Goal: Task Accomplishment & Management: Complete application form

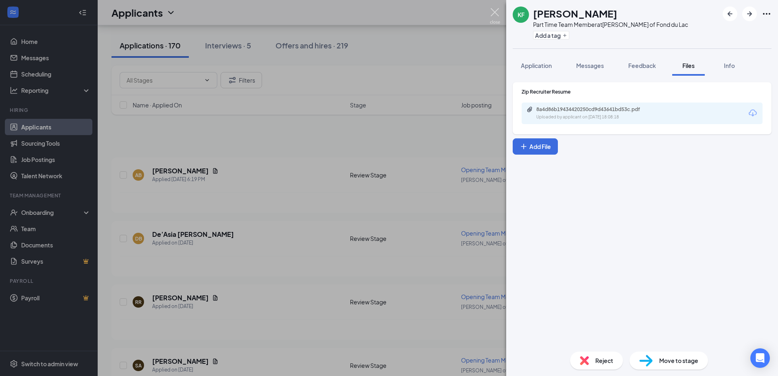
click at [498, 15] on img at bounding box center [495, 16] width 10 height 16
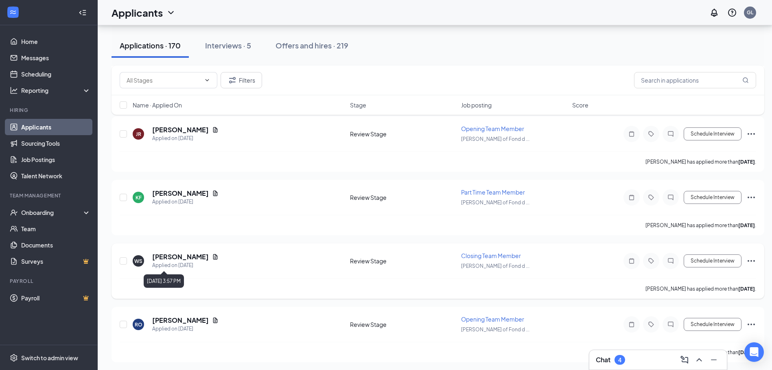
scroll to position [2336, 0]
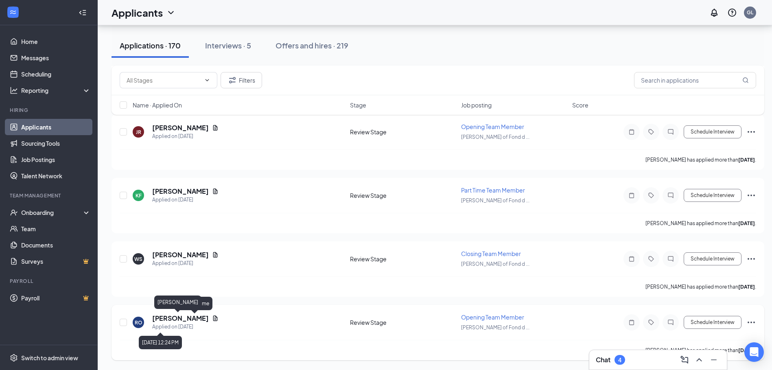
click at [213, 316] on icon "Document" at bounding box center [215, 317] width 4 height 5
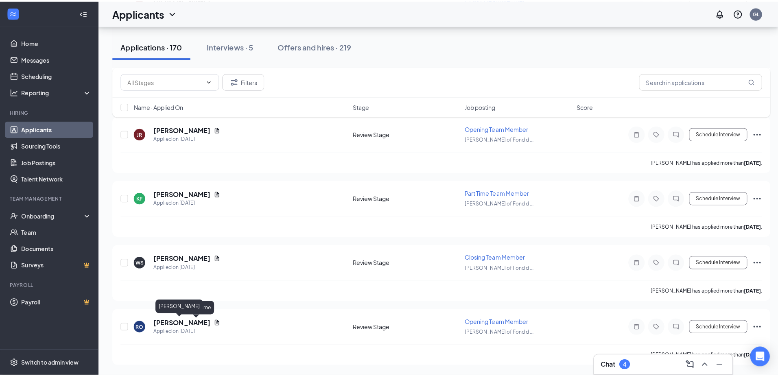
scroll to position [2329, 0]
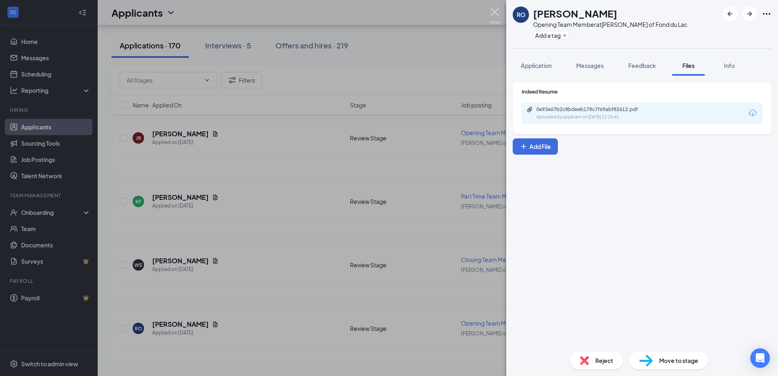
drag, startPoint x: 499, startPoint y: 13, endPoint x: 265, endPoint y: 106, distance: 252.4
click at [499, 13] on img at bounding box center [495, 16] width 10 height 16
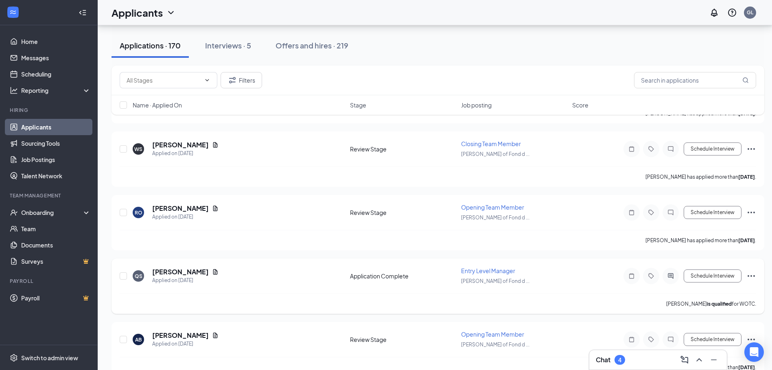
scroll to position [2452, 0]
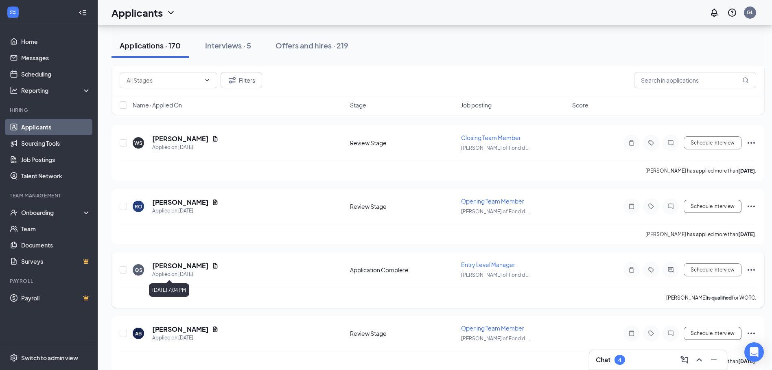
click at [215, 265] on icon "Document" at bounding box center [215, 266] width 7 height 7
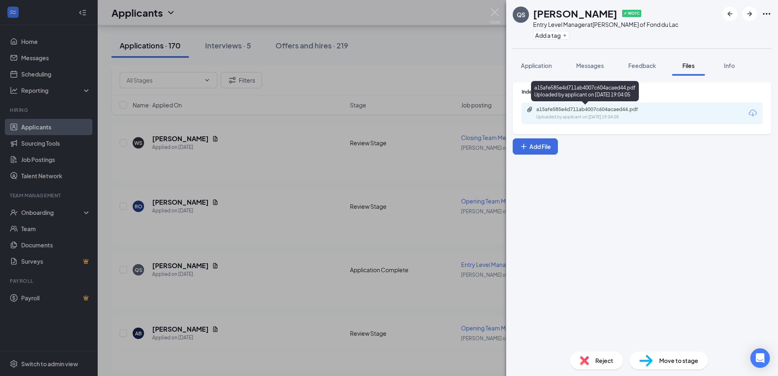
click at [586, 118] on div "Uploaded by applicant on [DATE] 19:04:05" at bounding box center [597, 117] width 122 height 7
click at [494, 18] on img at bounding box center [495, 16] width 10 height 16
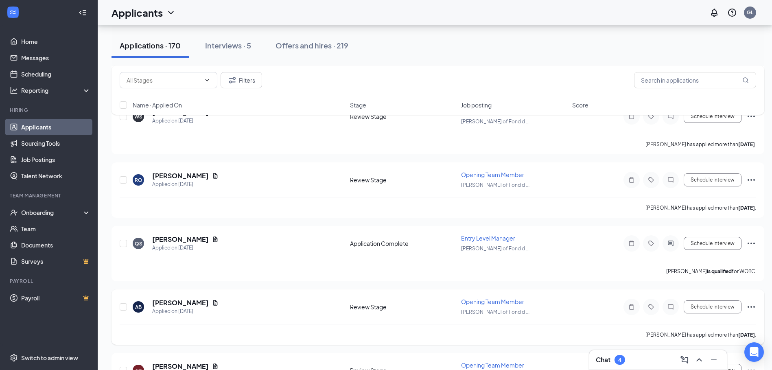
scroll to position [2492, 0]
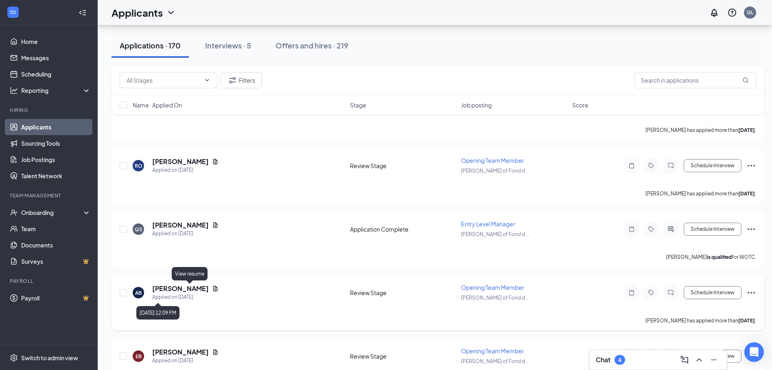
click at [212, 289] on icon "Document" at bounding box center [215, 288] width 7 height 7
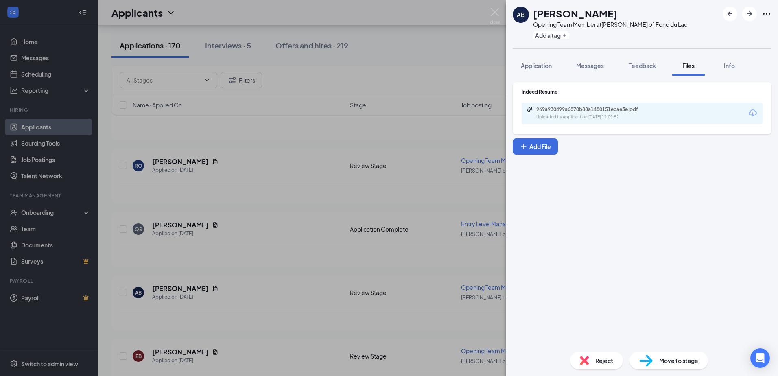
click at [581, 114] on div "969a930499a6870b88a1480151ecae3e.pdf Uploaded by applicant on [DATE] 12:09:52" at bounding box center [593, 113] width 132 height 14
click at [494, 8] on img at bounding box center [495, 16] width 10 height 16
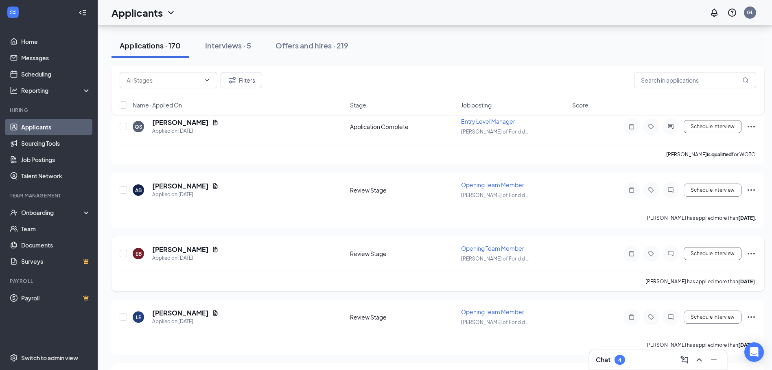
scroll to position [2614, 0]
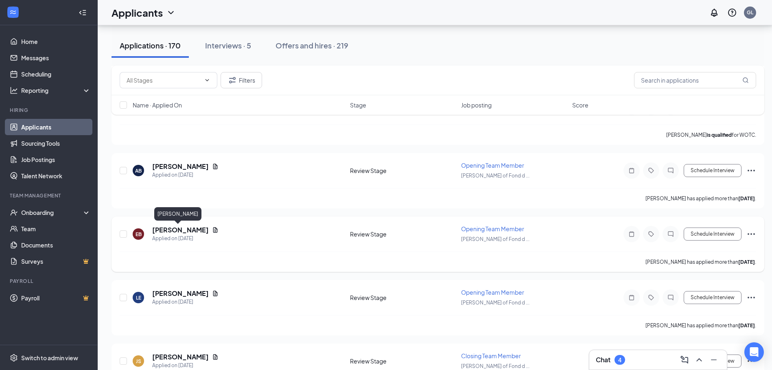
click at [212, 230] on icon "Document" at bounding box center [215, 230] width 7 height 7
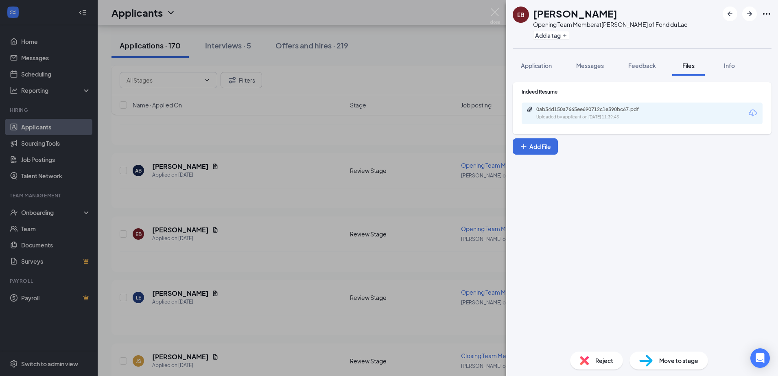
drag, startPoint x: 536, startPoint y: 127, endPoint x: 544, endPoint y: 116, distance: 13.7
click at [536, 126] on div "Indeed Resume 0ab34d150a7665ee690712c1e390bc67.pdf Uploaded by applicant on [DA…" at bounding box center [642, 108] width 259 height 52
click at [549, 109] on div "0ab34d150a7665ee690712c1e390bc67.pdf" at bounding box center [593, 109] width 114 height 7
click at [494, 12] on img at bounding box center [495, 16] width 10 height 16
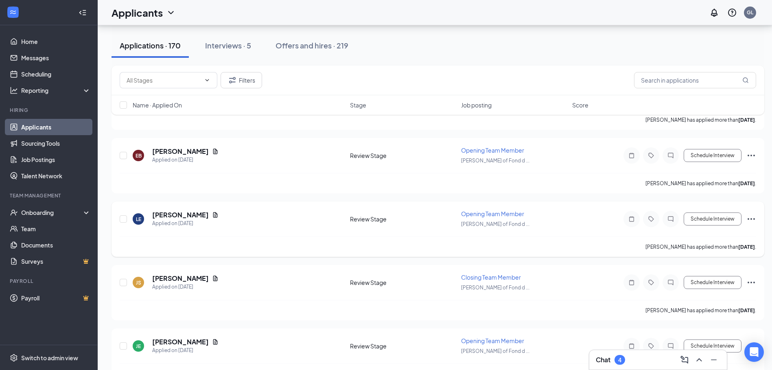
scroll to position [2696, 0]
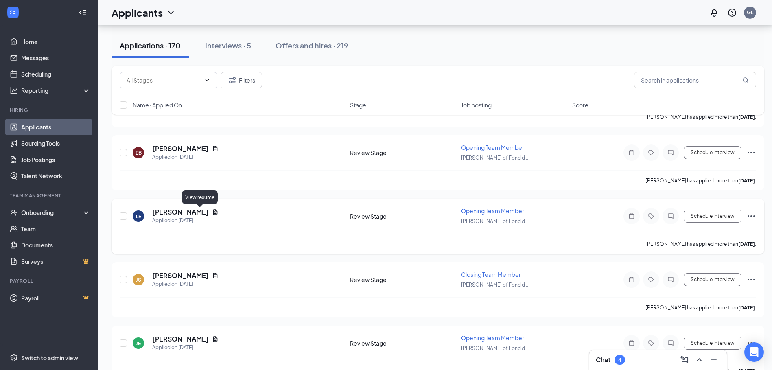
click at [212, 214] on icon "Document" at bounding box center [215, 212] width 7 height 7
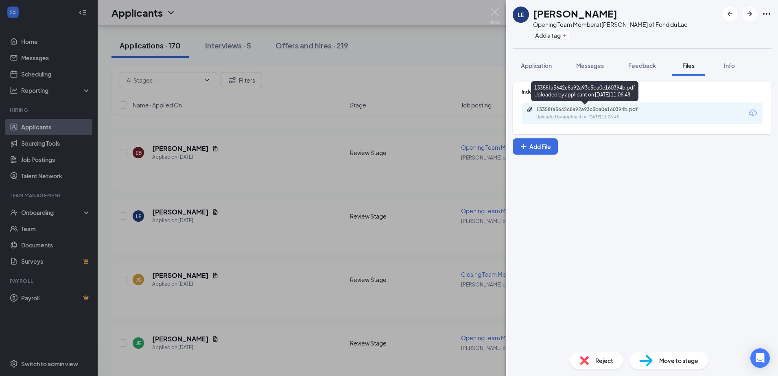
click at [592, 108] on div "13358fa5642c8a92a93c5ba0e160394b.pdf" at bounding box center [593, 109] width 114 height 7
click at [493, 18] on img at bounding box center [495, 16] width 10 height 16
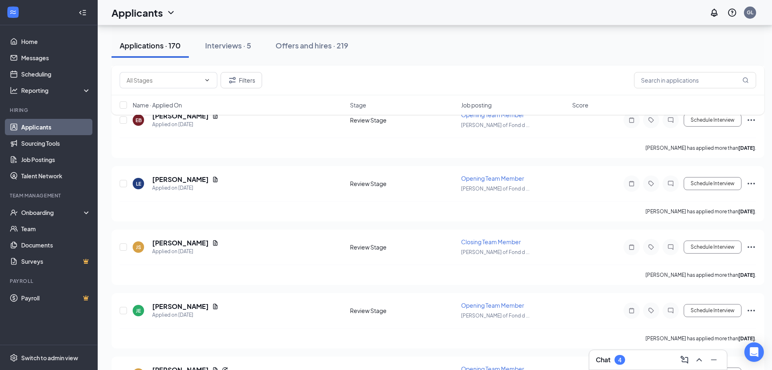
scroll to position [2777, 0]
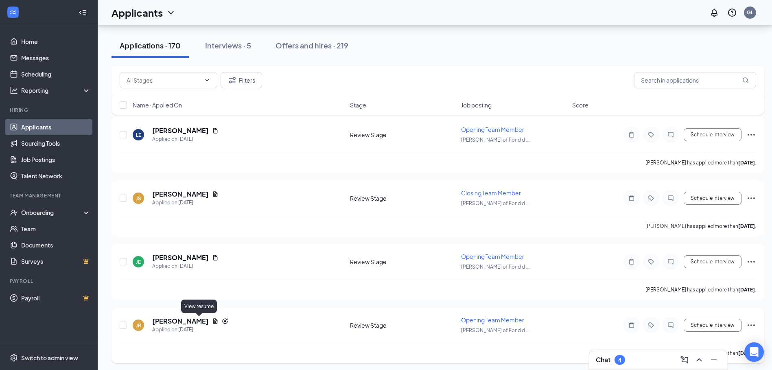
click at [212, 321] on icon "Document" at bounding box center [215, 321] width 7 height 7
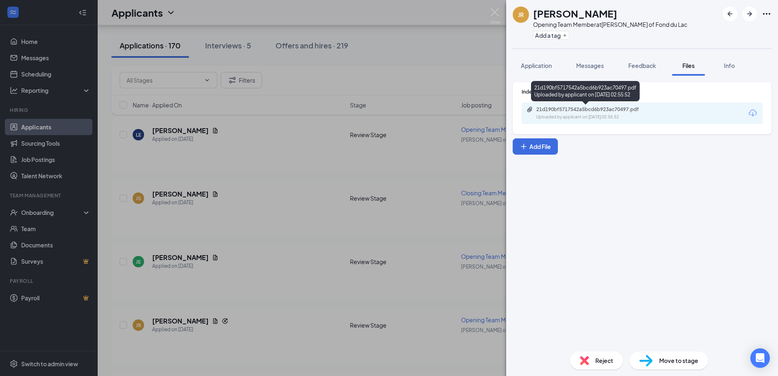
click at [604, 115] on div "Uploaded by applicant on [DATE] 02:55:52" at bounding box center [597, 117] width 122 height 7
click at [493, 17] on img at bounding box center [495, 16] width 10 height 16
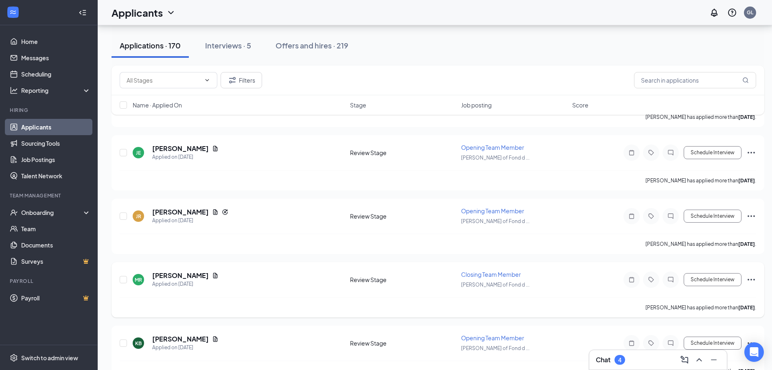
scroll to position [2899, 0]
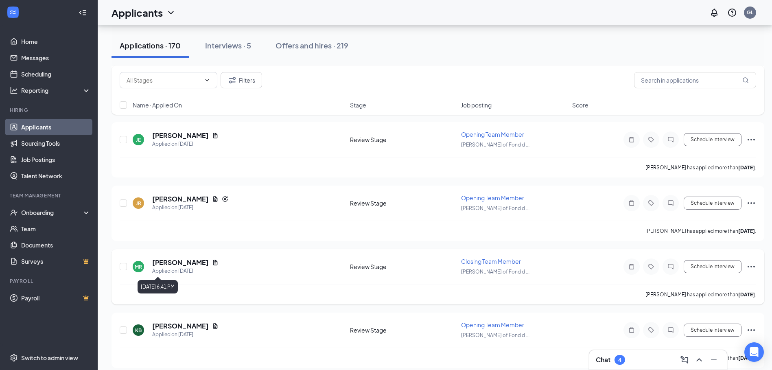
click at [213, 264] on icon "Document" at bounding box center [215, 262] width 4 height 5
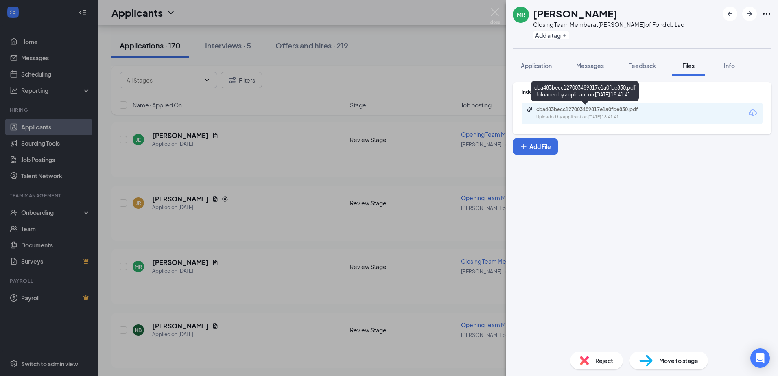
click at [579, 112] on div "cba483becc127003489817e1a0fbe830.pdf" at bounding box center [593, 109] width 114 height 7
click at [496, 11] on img at bounding box center [495, 16] width 10 height 16
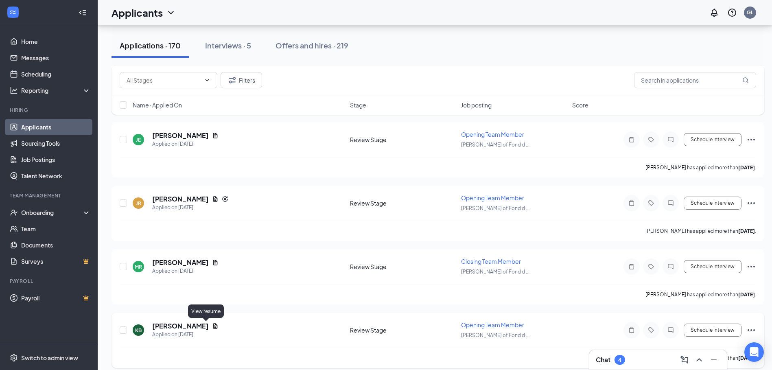
click at [212, 326] on icon "Document" at bounding box center [215, 326] width 7 height 7
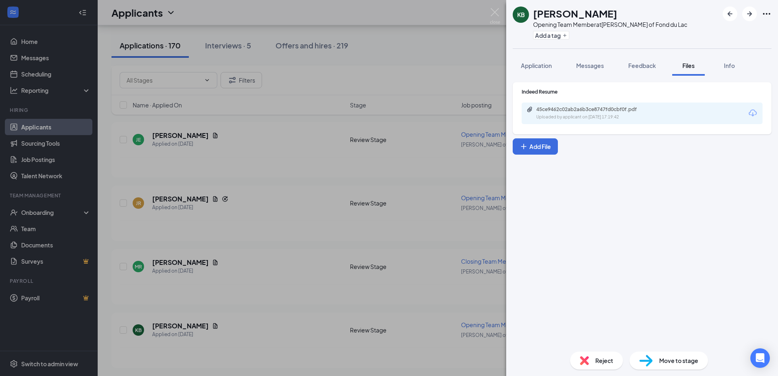
click at [572, 107] on div "45ce9462c02ab2a6b3ce8747fd0cbf0f.pdf" at bounding box center [593, 109] width 114 height 7
click at [486, 12] on div "KB [PERSON_NAME] Opening Team Member at [PERSON_NAME] of Fond du Lac Add a tag …" at bounding box center [389, 188] width 778 height 376
click at [495, 11] on div "Applicants GL" at bounding box center [438, 12] width 681 height 25
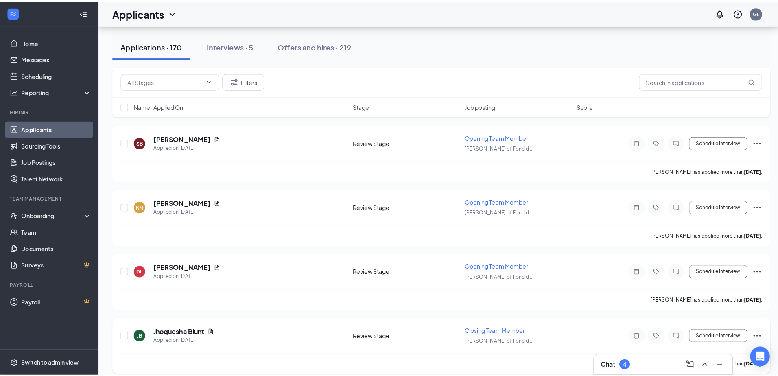
scroll to position [3133, 0]
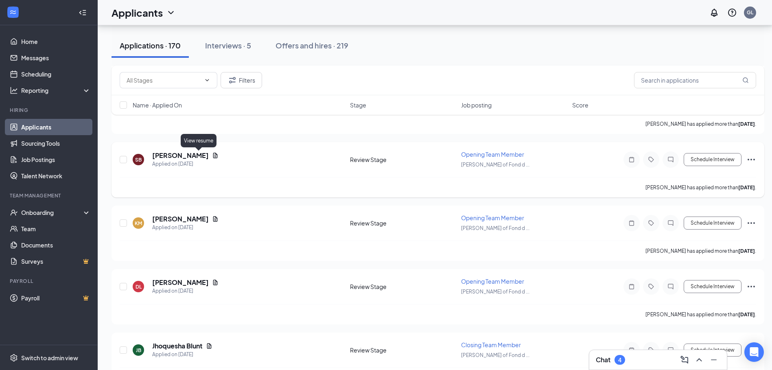
click at [212, 155] on icon "Document" at bounding box center [215, 155] width 7 height 7
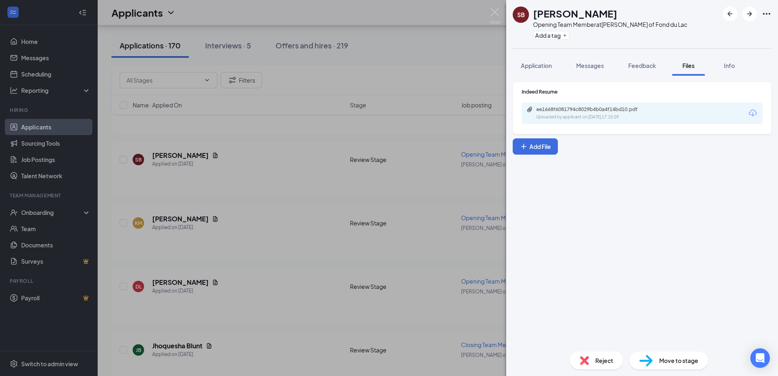
click at [636, 123] on div "ee1668f6081794c8029b4b0a4f14bd10.pdf Uploaded by applicant on [DATE] 17:15:09" at bounding box center [642, 114] width 241 height 22
click at [623, 114] on div "Uploaded by applicant on [DATE] 17:15:09" at bounding box center [597, 117] width 122 height 7
click at [496, 17] on img at bounding box center [495, 16] width 10 height 16
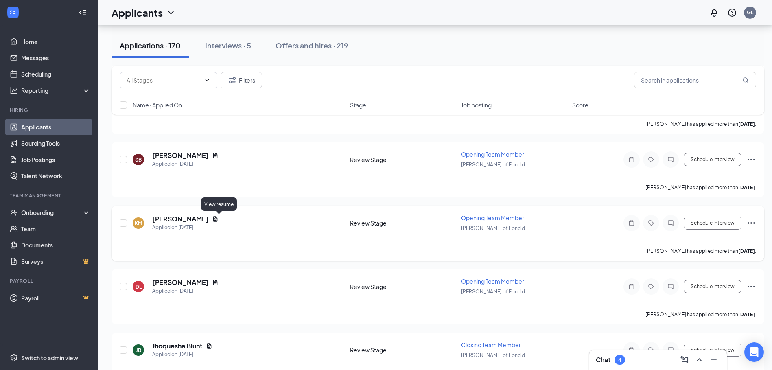
click at [219, 219] on icon "Document" at bounding box center [215, 219] width 7 height 7
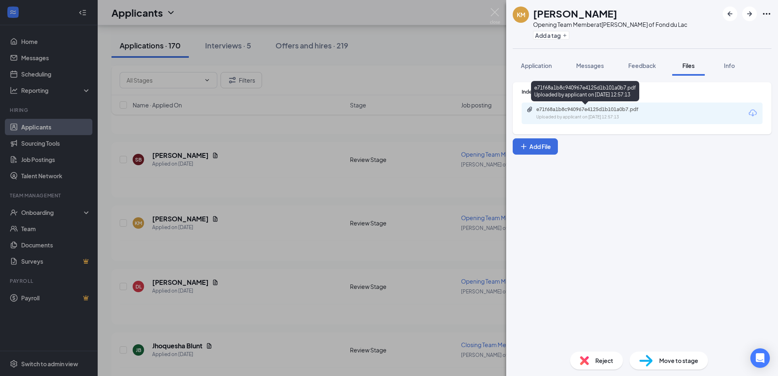
click at [600, 112] on div "e71f68a1b8c940967e4125d1b101a0b7.pdf" at bounding box center [593, 109] width 114 height 7
click at [501, 13] on div "KM [PERSON_NAME] Opening Team Member at [PERSON_NAME] of Fond du Lac Add a tag …" at bounding box center [389, 188] width 778 height 376
click at [497, 13] on img at bounding box center [495, 16] width 10 height 16
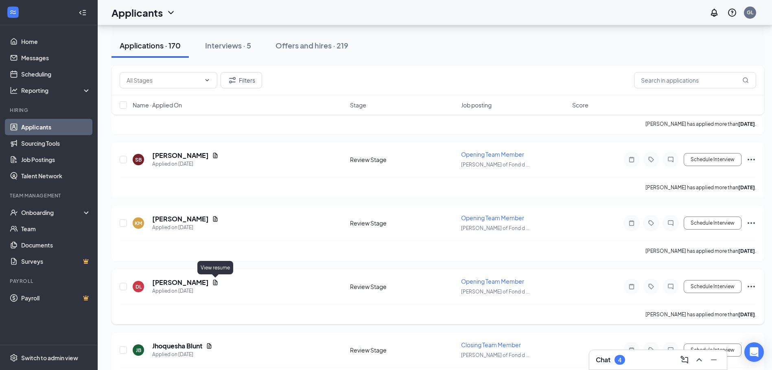
click at [216, 281] on icon "Document" at bounding box center [215, 282] width 7 height 7
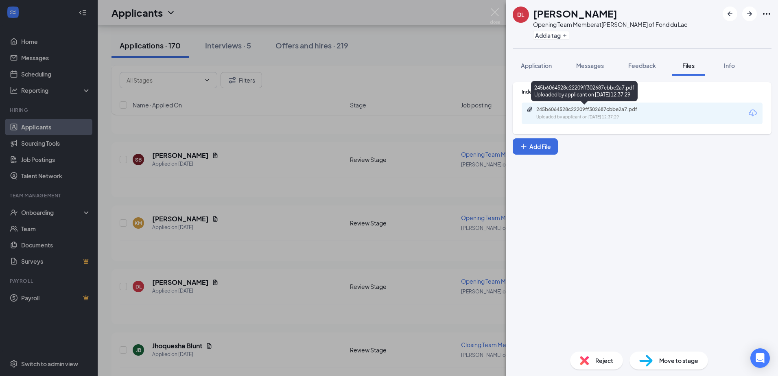
click at [551, 117] on div "Uploaded by applicant on [DATE] 12:37:29" at bounding box center [597, 117] width 122 height 7
click at [489, 18] on div "[PERSON_NAME] Opening Team Member at [PERSON_NAME] of Fond du Lac Add a tag App…" at bounding box center [389, 188] width 778 height 376
click at [494, 14] on img at bounding box center [495, 16] width 10 height 16
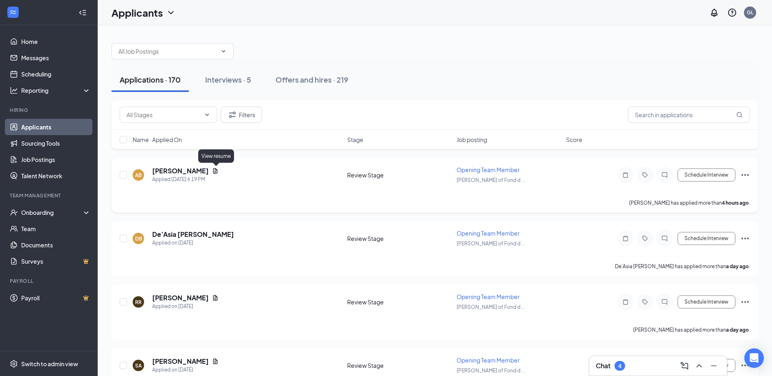
click at [217, 171] on icon "Document" at bounding box center [215, 170] width 4 height 5
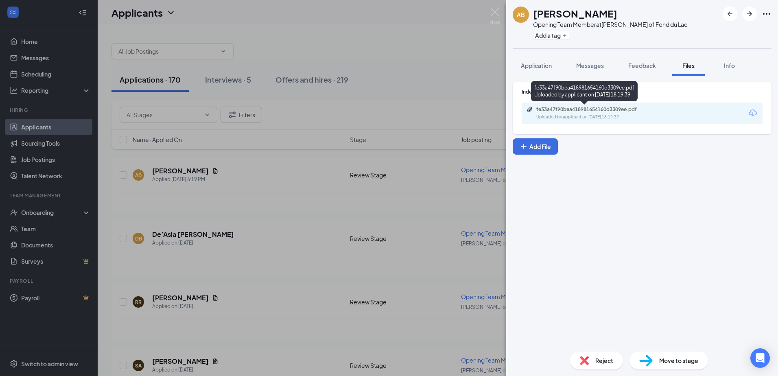
click at [607, 109] on div "fe33a47f90bea418981654160d3309ee.pdf" at bounding box center [593, 109] width 114 height 7
click at [495, 8] on img at bounding box center [495, 16] width 10 height 16
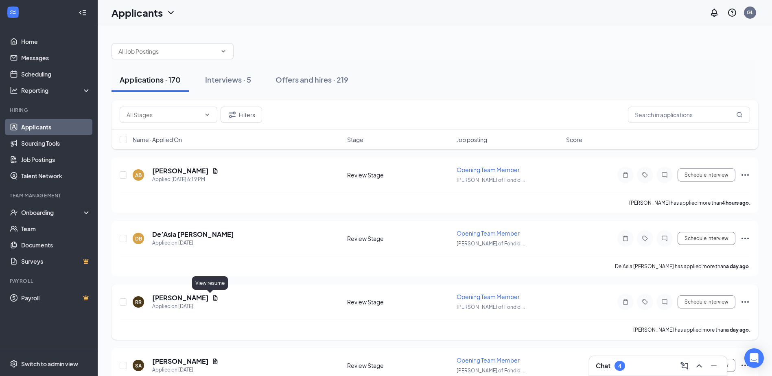
click at [212, 298] on icon "Document" at bounding box center [215, 298] width 7 height 7
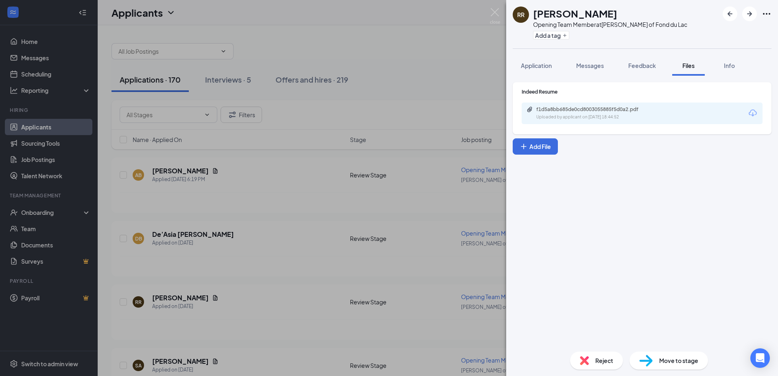
click at [545, 106] on div "f1d5a8bb685de0cd8003055885f5d0a2.pdf" at bounding box center [593, 109] width 114 height 7
click at [497, 10] on img at bounding box center [495, 16] width 10 height 16
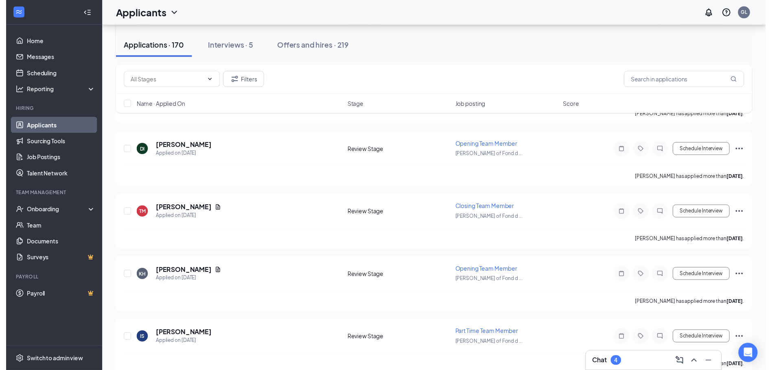
scroll to position [326, 0]
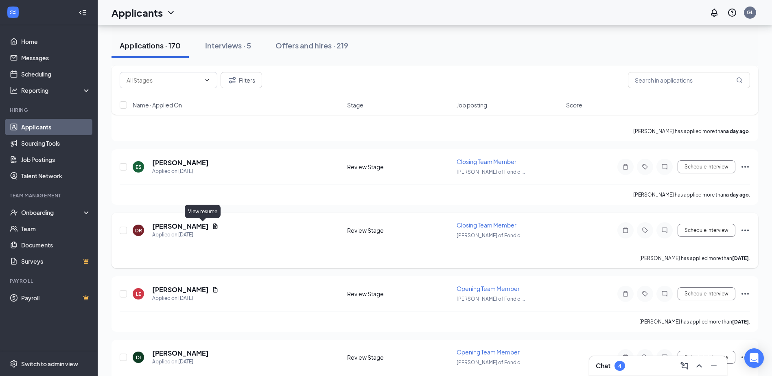
click at [212, 227] on icon "Document" at bounding box center [215, 226] width 7 height 7
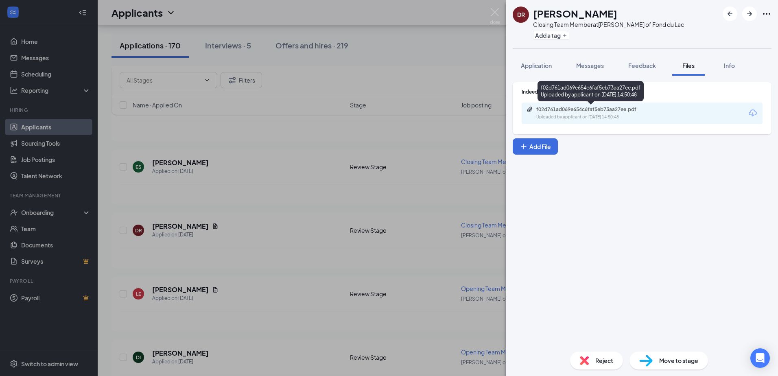
click at [575, 113] on div "f02d761ad069e654c6faf5eb73aa27ee.pdf Uploaded by applicant on [DATE] 14:50:48" at bounding box center [593, 113] width 132 height 14
click at [501, 8] on div "[PERSON_NAME] Closing Team Member at [PERSON_NAME] of Fond du Lac Add a tag App…" at bounding box center [389, 188] width 778 height 376
click at [495, 14] on div "Applicants GL" at bounding box center [438, 12] width 681 height 25
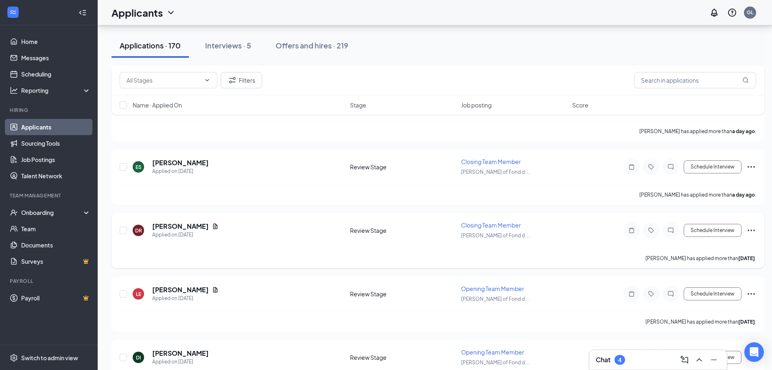
click at [663, 231] on div at bounding box center [671, 230] width 16 height 16
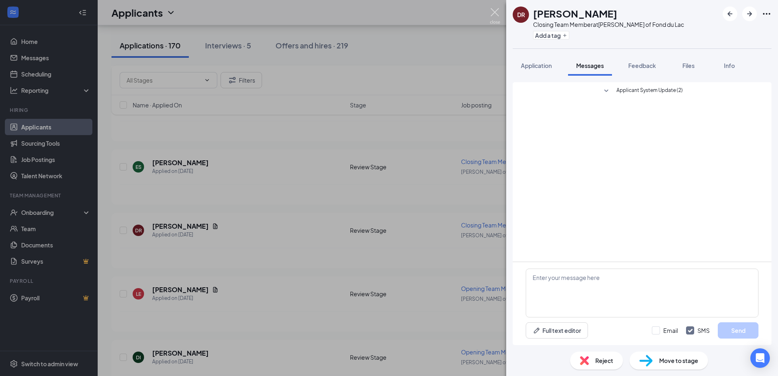
click at [494, 14] on img at bounding box center [495, 16] width 10 height 16
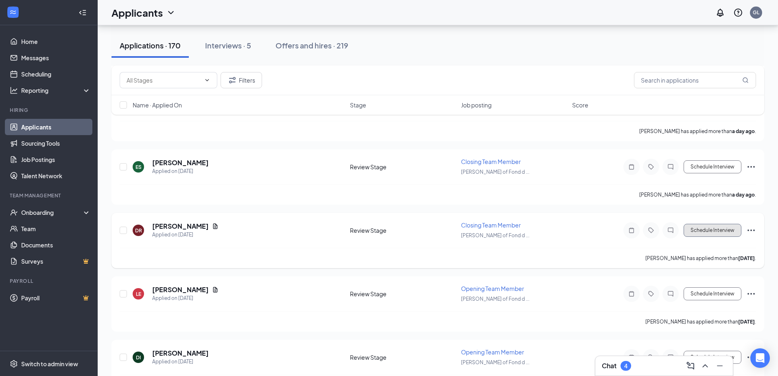
click at [716, 228] on button "Schedule Interview" at bounding box center [713, 230] width 58 height 13
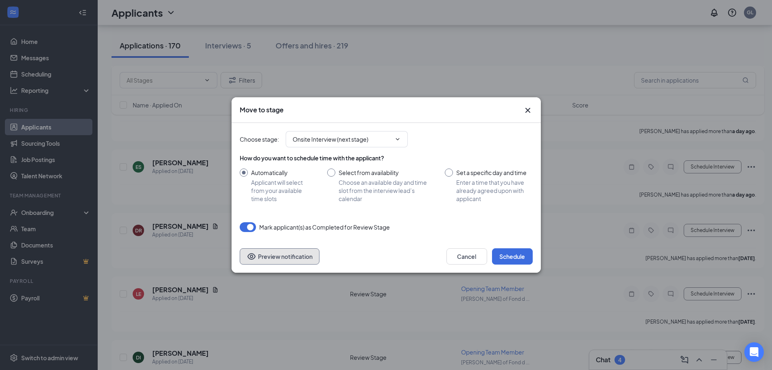
click at [289, 260] on button "Preview notification" at bounding box center [280, 256] width 80 height 16
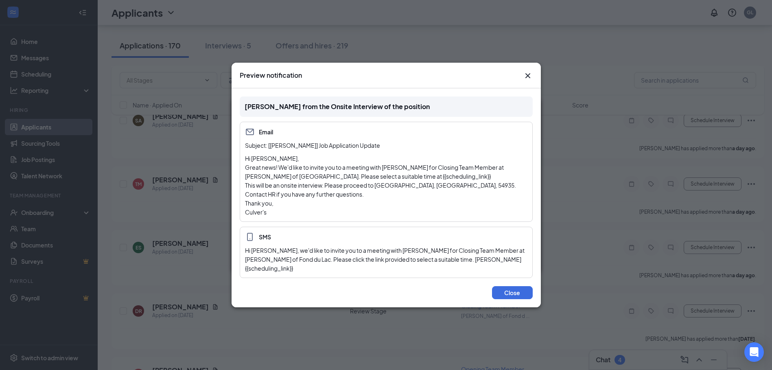
scroll to position [244, 0]
click at [495, 286] on button "Close" at bounding box center [512, 292] width 41 height 13
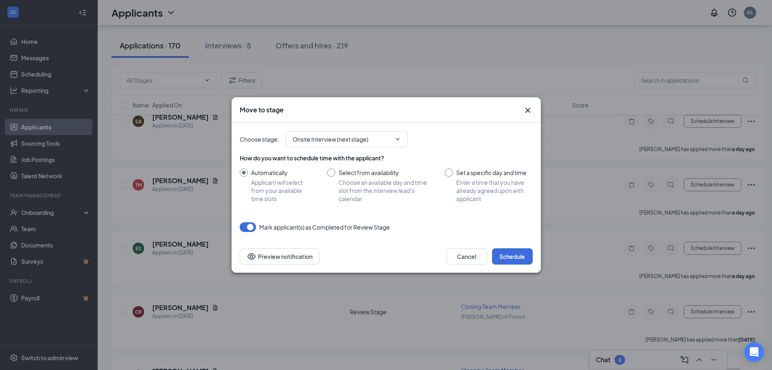
click at [525, 110] on icon "Cross" at bounding box center [528, 110] width 10 height 10
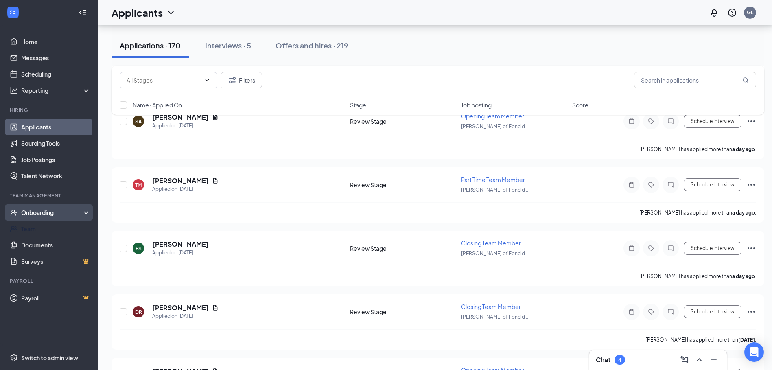
click at [62, 215] on div "Onboarding" at bounding box center [52, 212] width 63 height 8
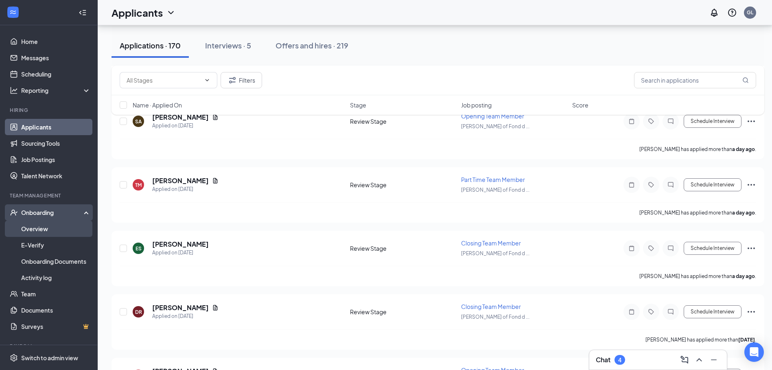
click at [58, 234] on link "Overview" at bounding box center [56, 229] width 70 height 16
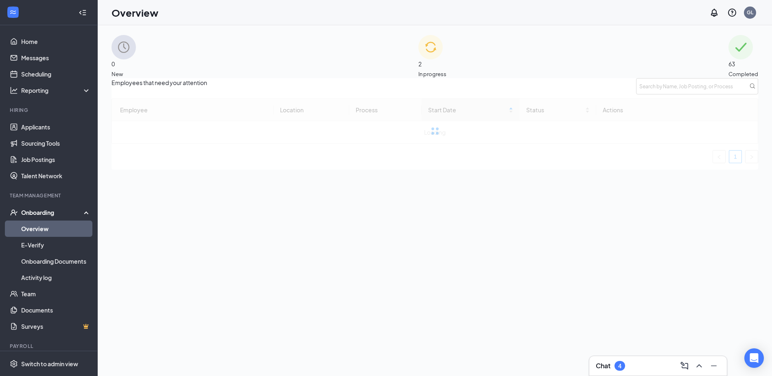
click at [418, 57] on div "2 In progress" at bounding box center [432, 56] width 28 height 43
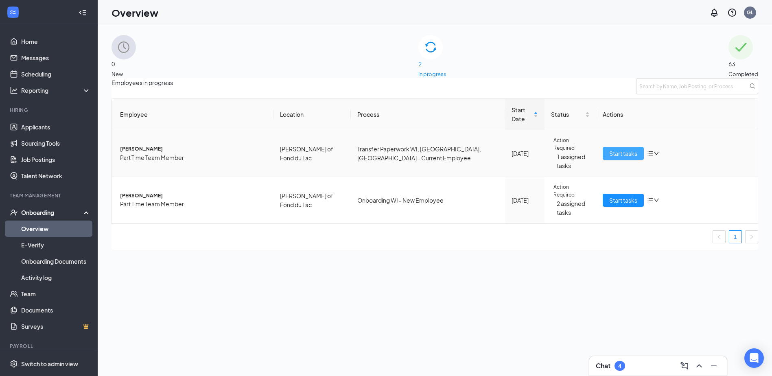
click at [619, 158] on span "Start tasks" at bounding box center [623, 153] width 28 height 9
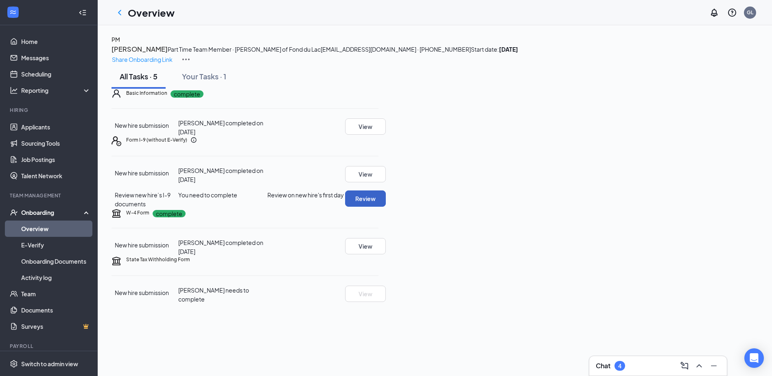
click at [386, 207] on button "Review" at bounding box center [365, 198] width 41 height 16
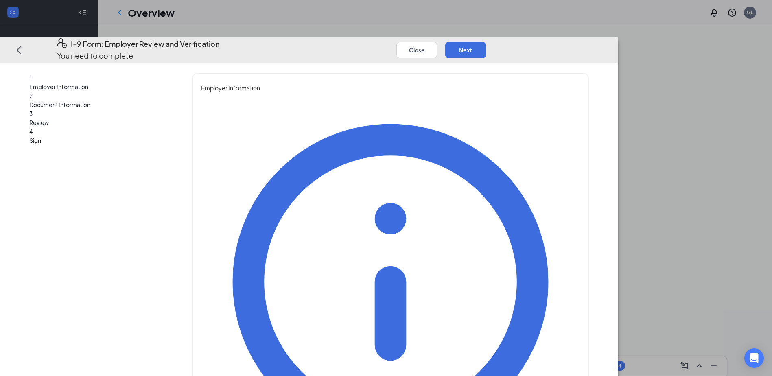
type input "[PERSON_NAME]"
type input "Rust"
drag, startPoint x: 309, startPoint y: 174, endPoint x: 303, endPoint y: 205, distance: 31.5
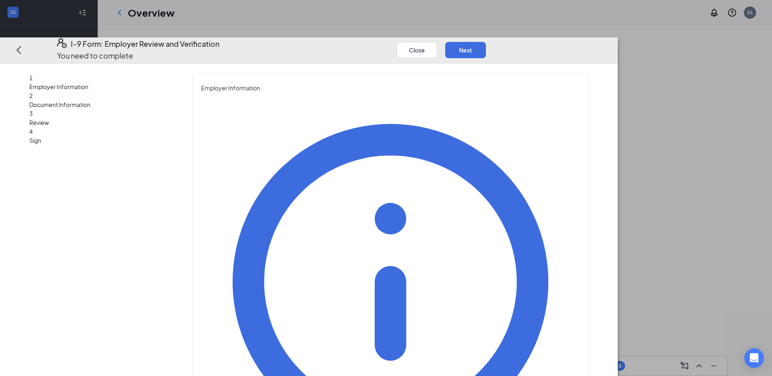
type input "General Manager"
click at [486, 42] on button "Next" at bounding box center [465, 50] width 41 height 16
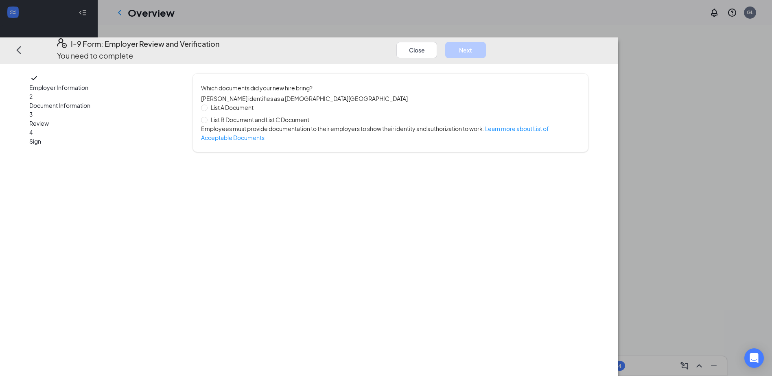
click at [310, 115] on span "List B Document and List C Document" at bounding box center [260, 119] width 105 height 9
click at [207, 117] on input "List B Document and List C Document" at bounding box center [204, 120] width 6 height 6
radio input "true"
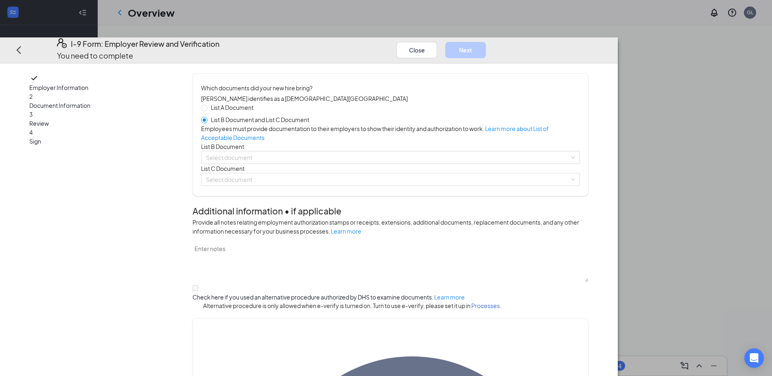
click at [257, 103] on span "List A Document" at bounding box center [232, 107] width 49 height 9
click at [207, 105] on input "List A Document" at bounding box center [204, 108] width 6 height 6
radio input "true"
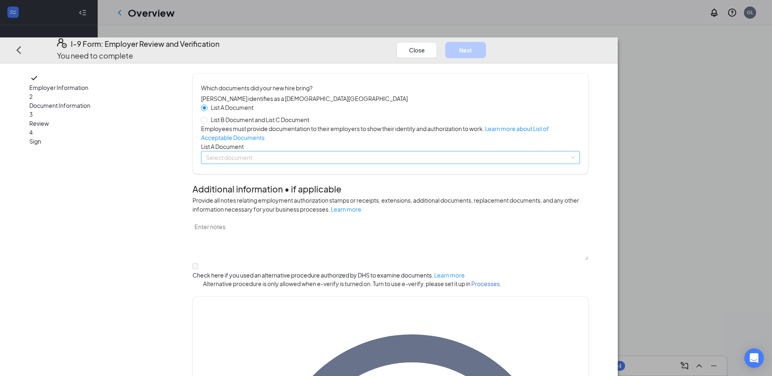
click at [303, 164] on input "search" at bounding box center [387, 157] width 363 height 12
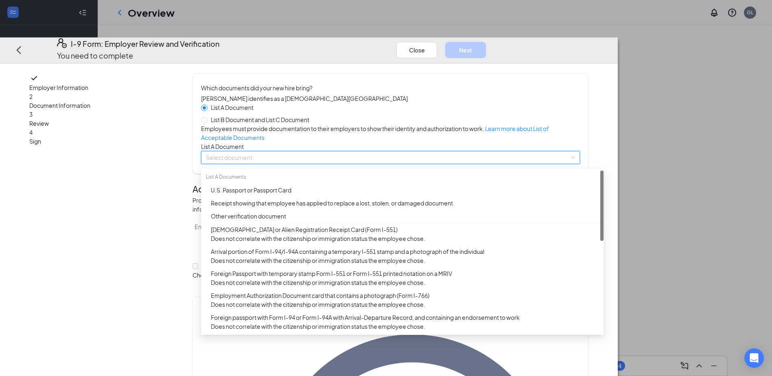
click at [306, 115] on span "List B Document and List C Document" at bounding box center [260, 119] width 105 height 9
click at [207, 117] on input "List B Document and List C Document" at bounding box center [204, 120] width 6 height 6
radio input "true"
radio input "false"
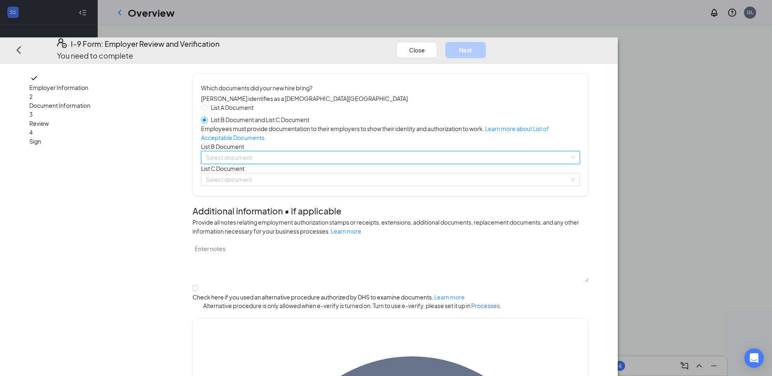
click at [300, 164] on input "search" at bounding box center [387, 157] width 363 height 12
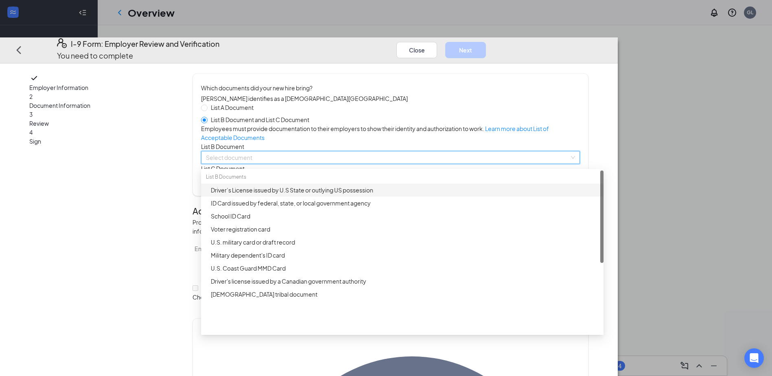
click at [324, 195] on div "Driver’s License issued by U.S State or outlying US possession" at bounding box center [405, 190] width 388 height 9
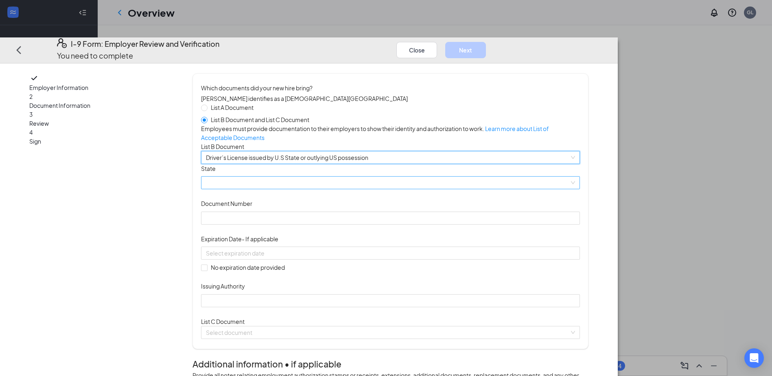
click at [317, 189] on span at bounding box center [390, 183] width 369 height 12
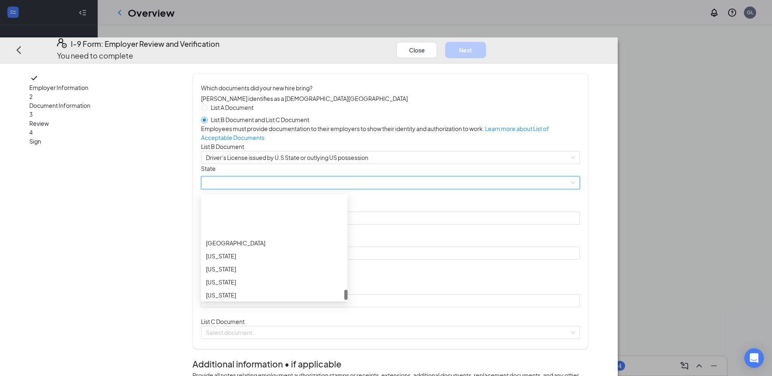
scroll to position [944, 0]
click at [309, 251] on div "[US_STATE]" at bounding box center [274, 246] width 137 height 9
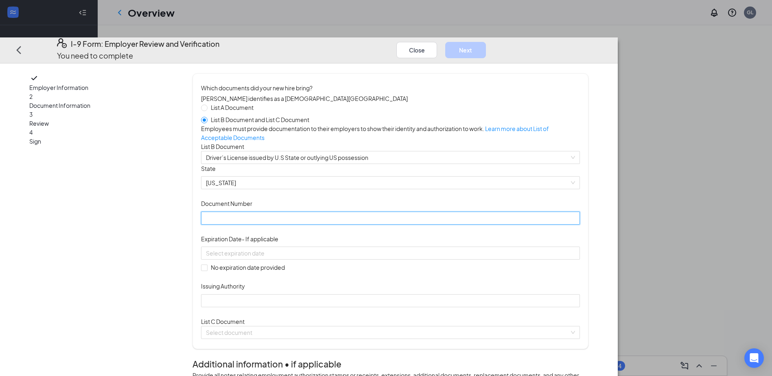
click at [303, 225] on input "Document Number" at bounding box center [390, 218] width 379 height 13
type input "M260-6700-9905-04"
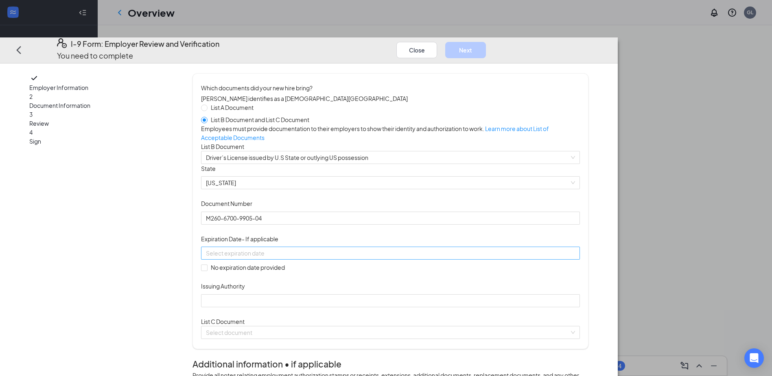
click at [297, 258] on input at bounding box center [390, 253] width 368 height 9
click at [294, 232] on div "21" at bounding box center [295, 233] width 10 height 10
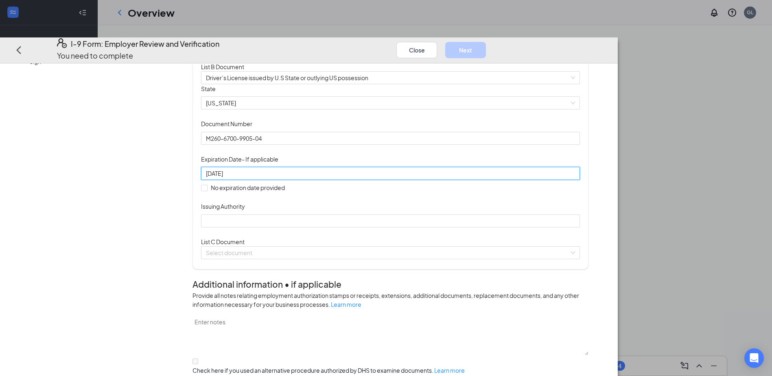
scroll to position [81, 0]
type input "[DATE]"
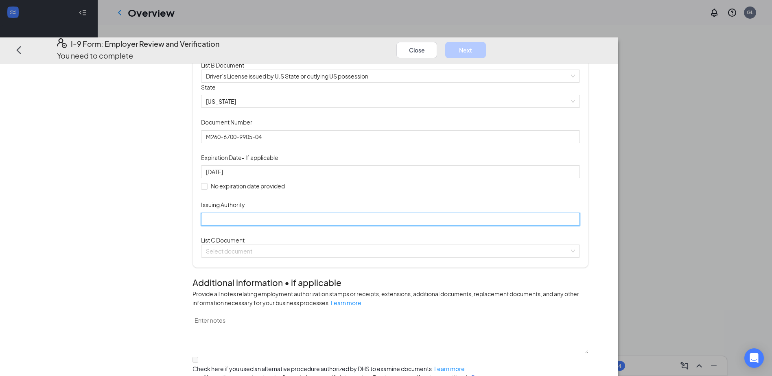
click at [307, 226] on input "Issuing Authority" at bounding box center [390, 219] width 379 height 13
type input "[US_STATE]"
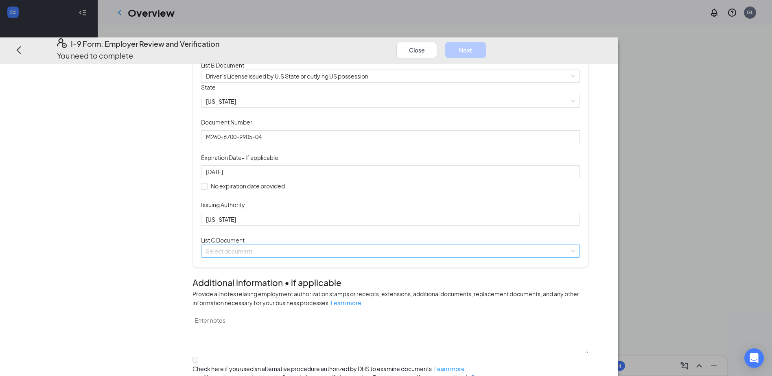
click at [303, 257] on input "search" at bounding box center [387, 251] width 363 height 12
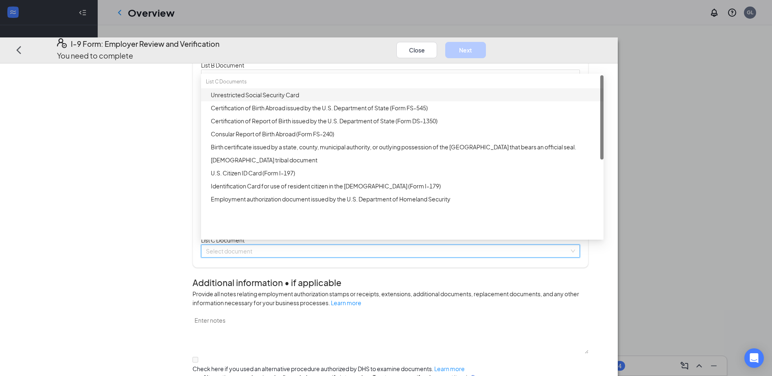
click at [313, 99] on div "Unrestricted Social Security Card" at bounding box center [405, 94] width 388 height 9
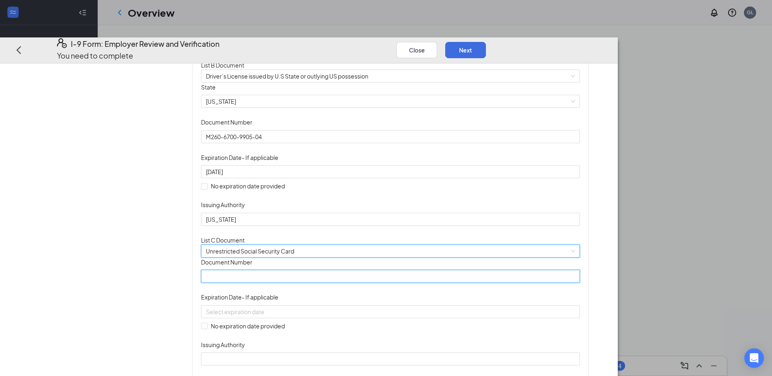
click at [300, 283] on input "Document Number" at bounding box center [390, 276] width 379 height 13
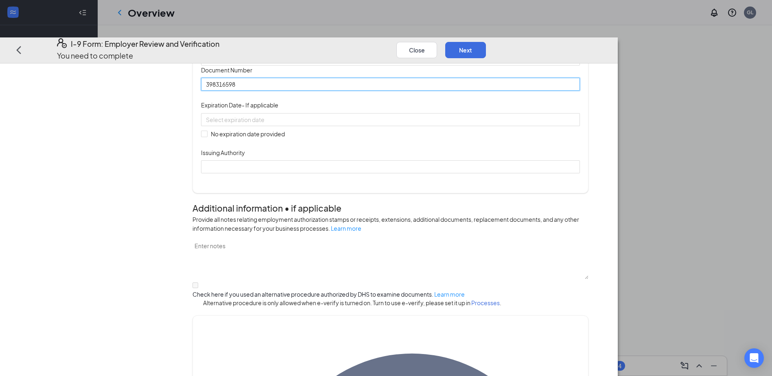
scroll to position [273, 0]
type input "398316598"
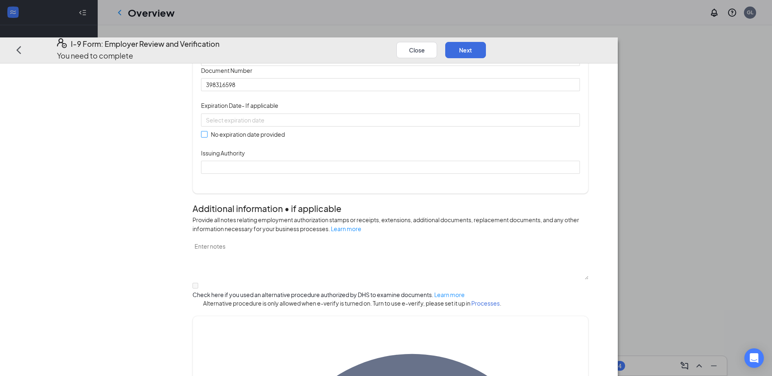
click at [207, 137] on input "No expiration date provided" at bounding box center [204, 134] width 6 height 6
checkbox input "true"
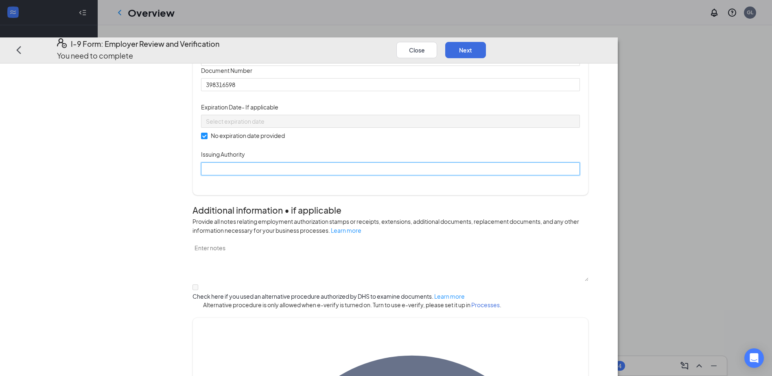
click at [298, 175] on input "Issuing Authority" at bounding box center [390, 168] width 379 height 13
type input "social security administration"
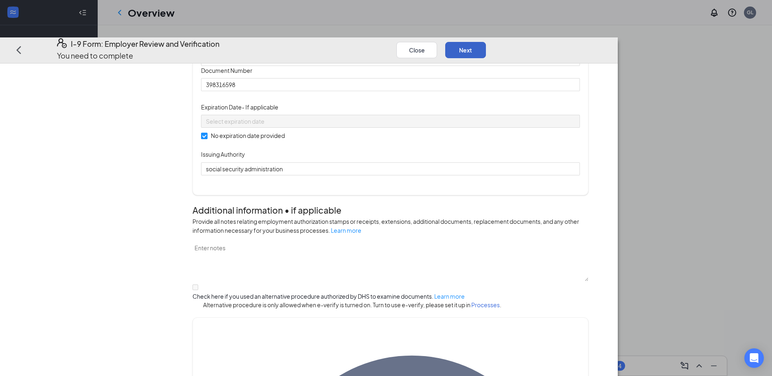
click at [486, 42] on button "Next" at bounding box center [465, 50] width 41 height 16
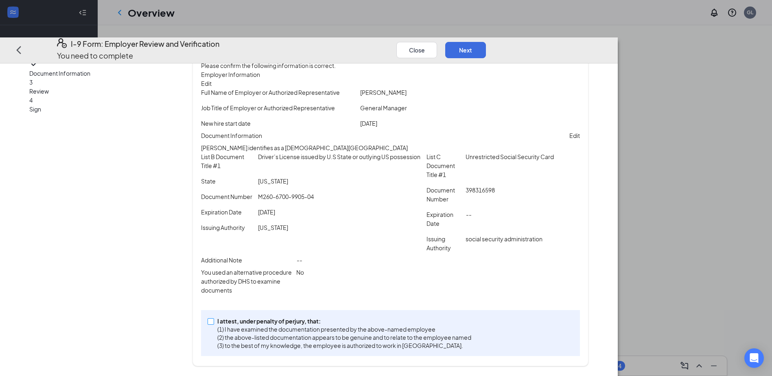
click at [285, 323] on span "I attest, under penalty of [PERSON_NAME], that: (1) I have examined the documen…" at bounding box center [344, 333] width 260 height 33
click at [213, 323] on input "I attest, under penalty of [PERSON_NAME], that: (1) I have examined the documen…" at bounding box center [211, 321] width 6 height 6
checkbox input "true"
click at [486, 42] on button "Next" at bounding box center [465, 50] width 41 height 16
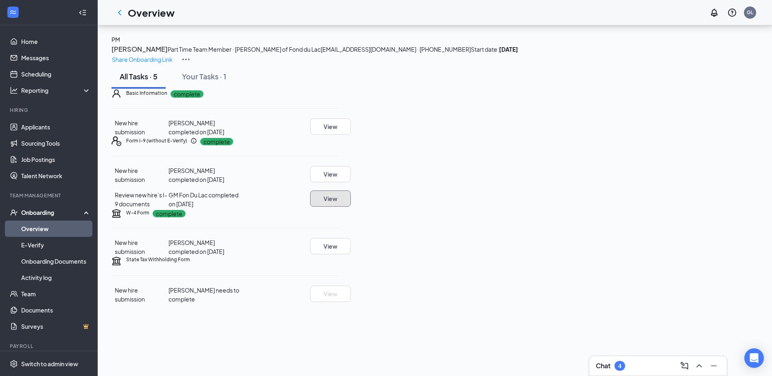
scroll to position [43, 0]
click at [644, 371] on div "Chat 4" at bounding box center [658, 365] width 125 height 13
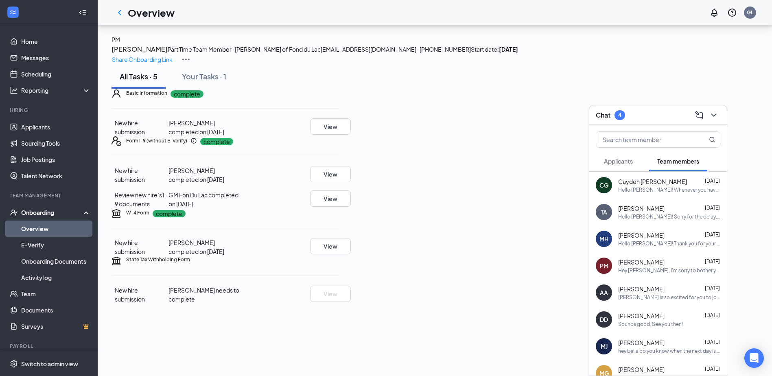
click at [651, 199] on div "TA [PERSON_NAME] [DATE] Hello [PERSON_NAME]! Sorry for the delay. Whenever you …" at bounding box center [658, 212] width 138 height 27
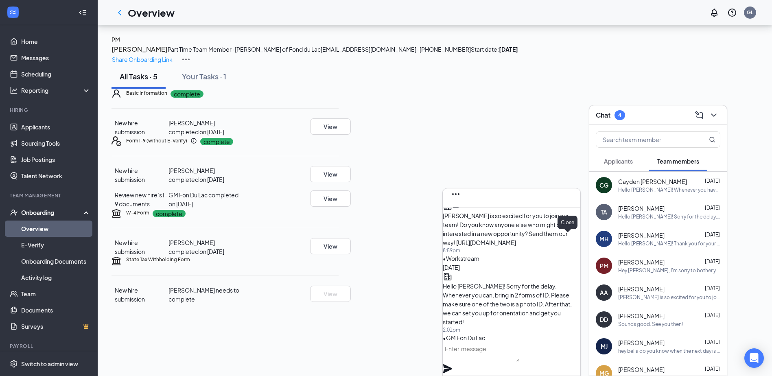
click at [461, 215] on icon "Cross" at bounding box center [456, 220] width 10 height 10
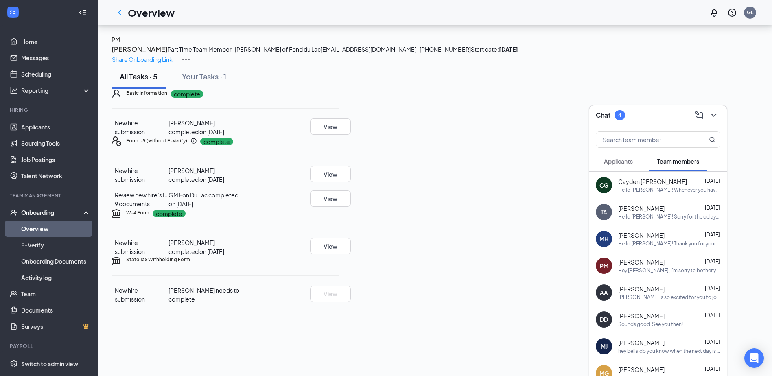
click at [632, 182] on span "Cayden [PERSON_NAME]" at bounding box center [652, 181] width 69 height 8
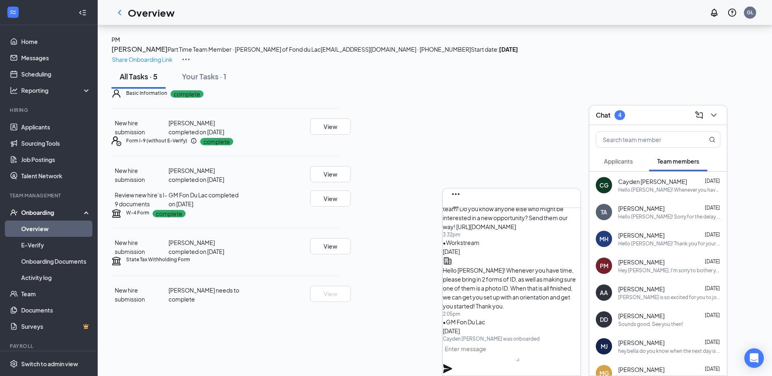
click at [518, 356] on textarea at bounding box center [481, 352] width 77 height 20
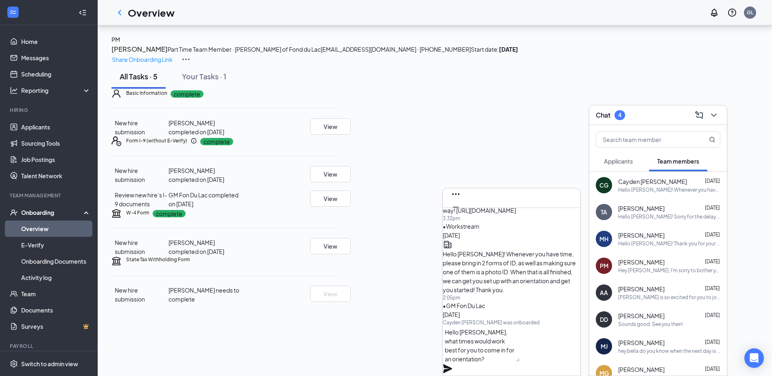
click at [520, 343] on textarea "Hello [PERSON_NAME], what times would work best for you to come in for an orien…" at bounding box center [481, 344] width 77 height 36
type textarea "Hello [PERSON_NAME], what times/days would work best for you to come in for an …"
click at [452, 364] on icon "Plane" at bounding box center [447, 368] width 9 height 9
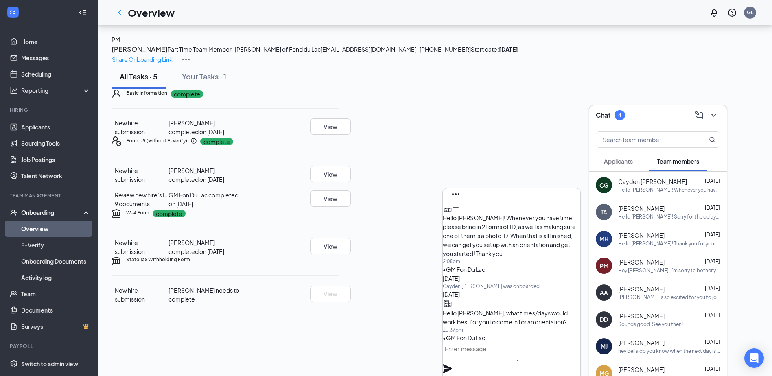
scroll to position [0, 0]
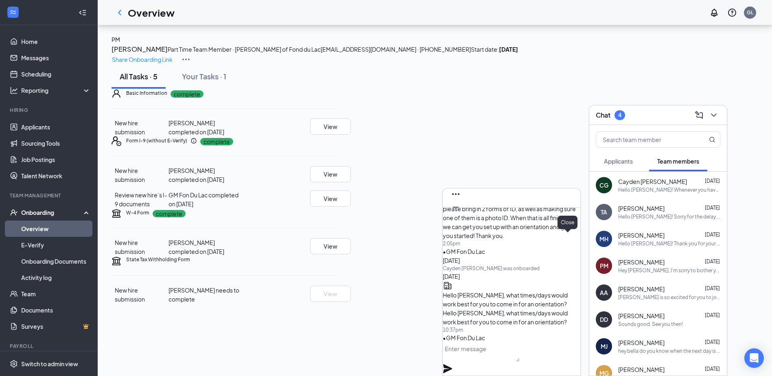
click at [458, 217] on icon "Cross" at bounding box center [455, 219] width 5 height 5
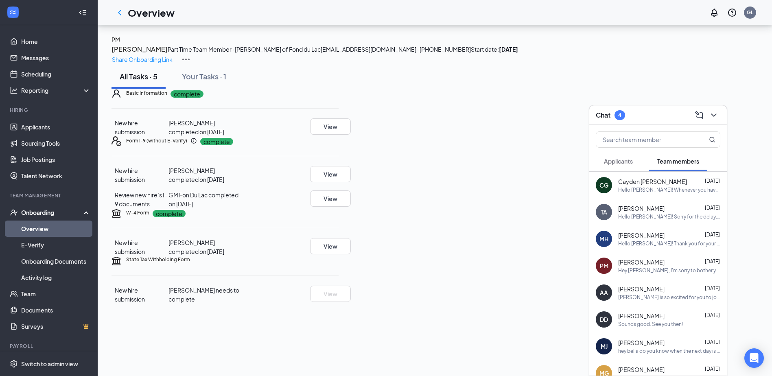
click at [635, 269] on div "Hey [PERSON_NAME], I'm sorry to bother you but the day after I get back from va…" at bounding box center [669, 270] width 102 height 7
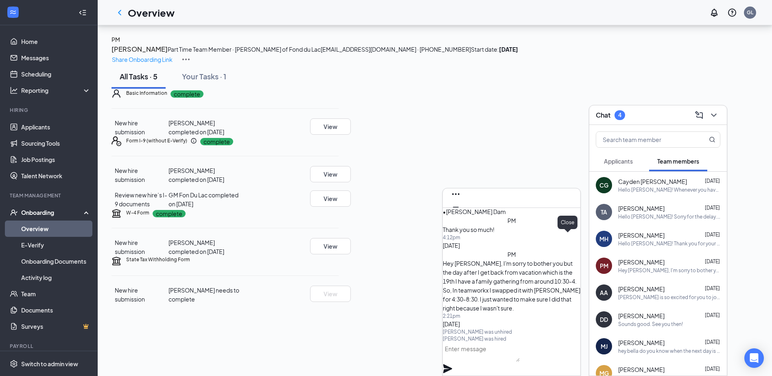
click at [461, 215] on icon "Cross" at bounding box center [456, 220] width 10 height 10
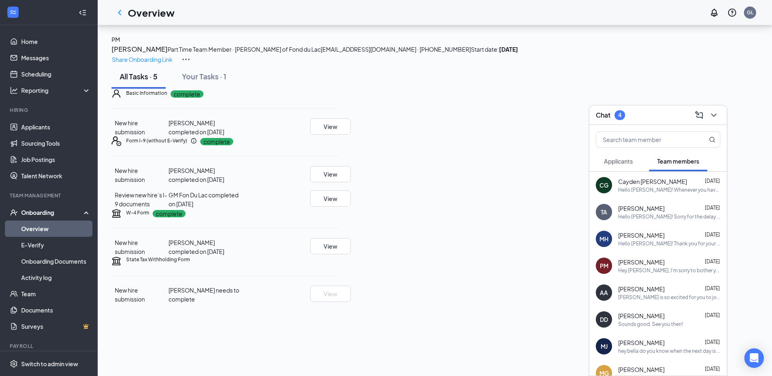
click at [706, 118] on div at bounding box center [713, 115] width 15 height 13
click at [711, 122] on div "Chat 4" at bounding box center [658, 115] width 138 height 20
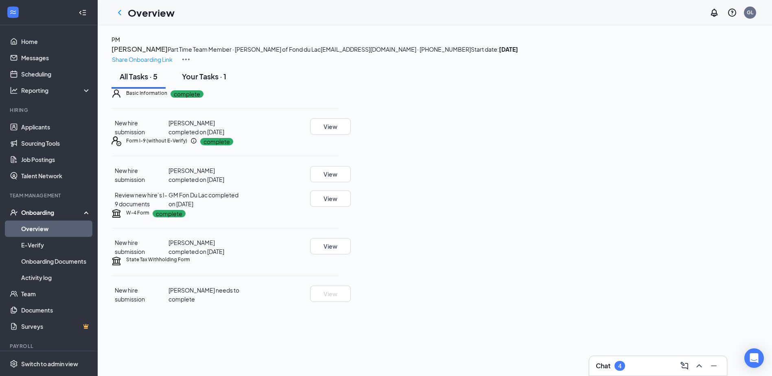
click at [223, 81] on div "Your Tasks · 1" at bounding box center [204, 76] width 44 height 10
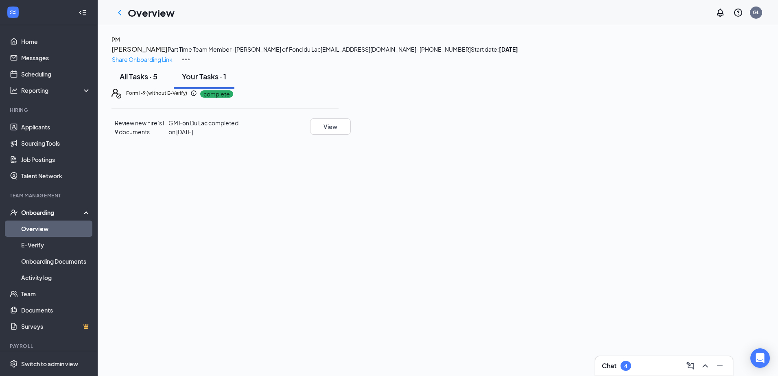
click at [158, 81] on div "All Tasks · 5" at bounding box center [139, 76] width 38 height 10
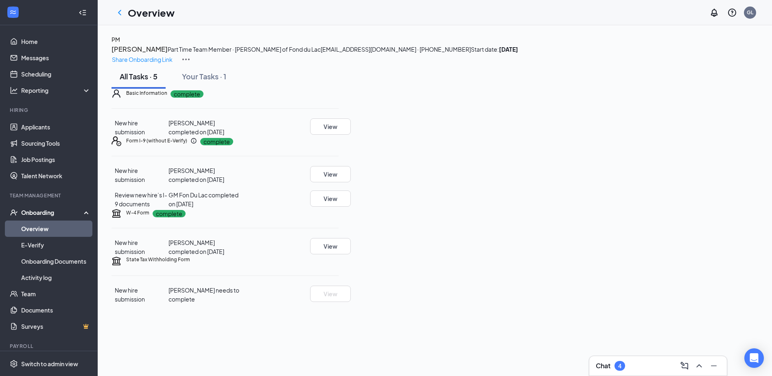
click at [119, 13] on icon "ChevronLeft" at bounding box center [119, 12] width 3 height 5
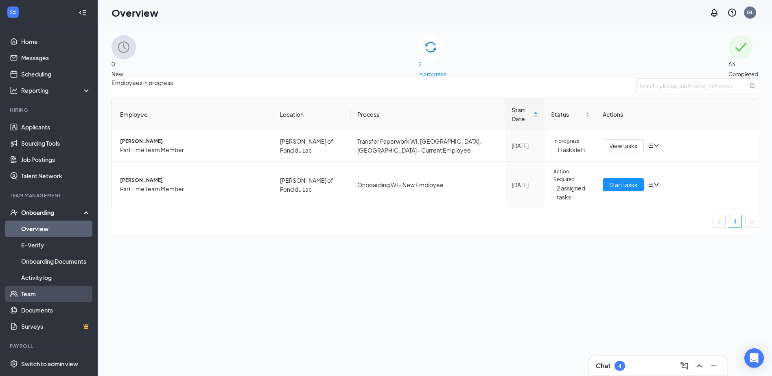
click at [36, 293] on link "Team" at bounding box center [56, 294] width 70 height 16
